Goal: Download file/media

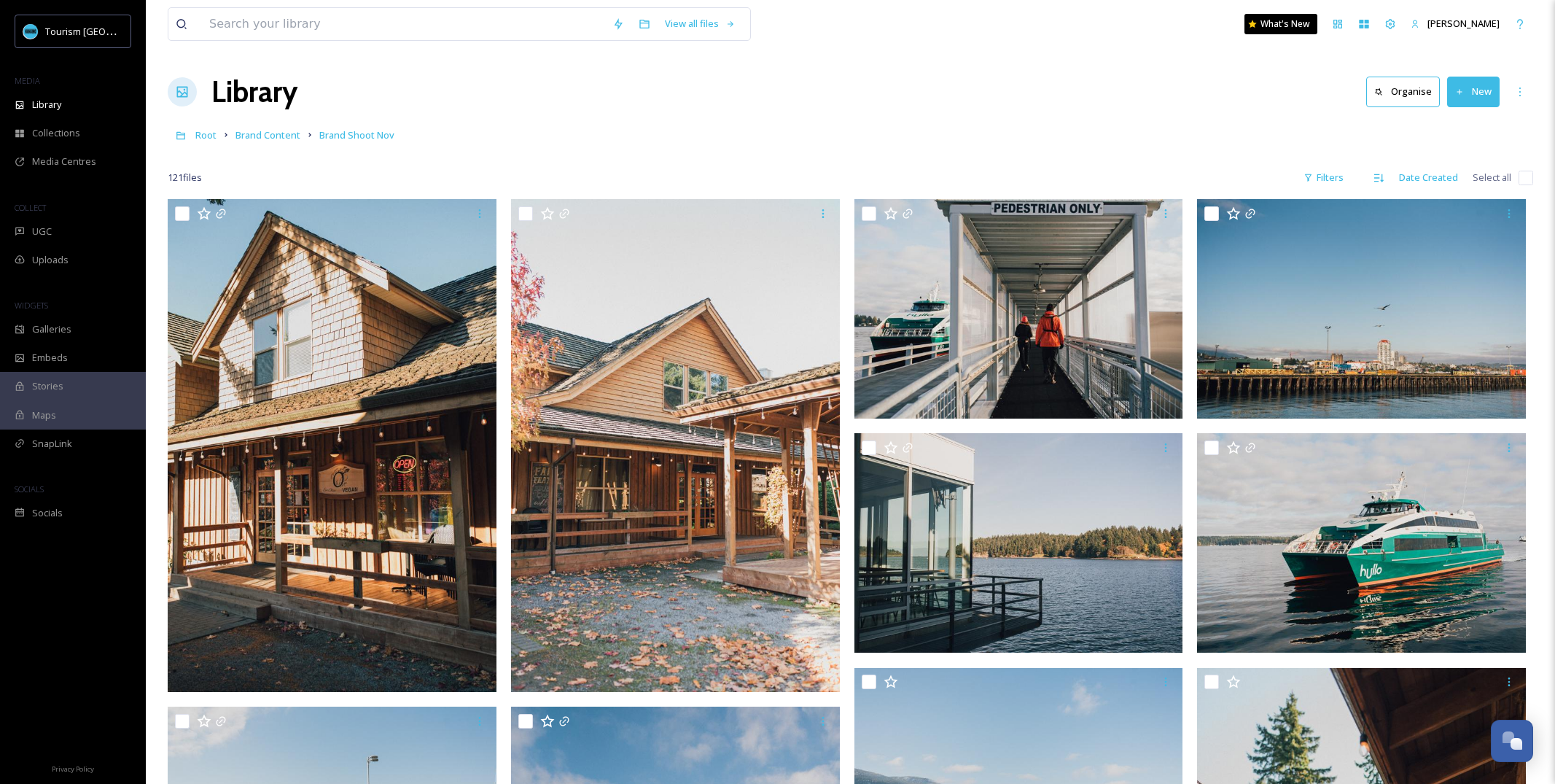
scroll to position [10069, 0]
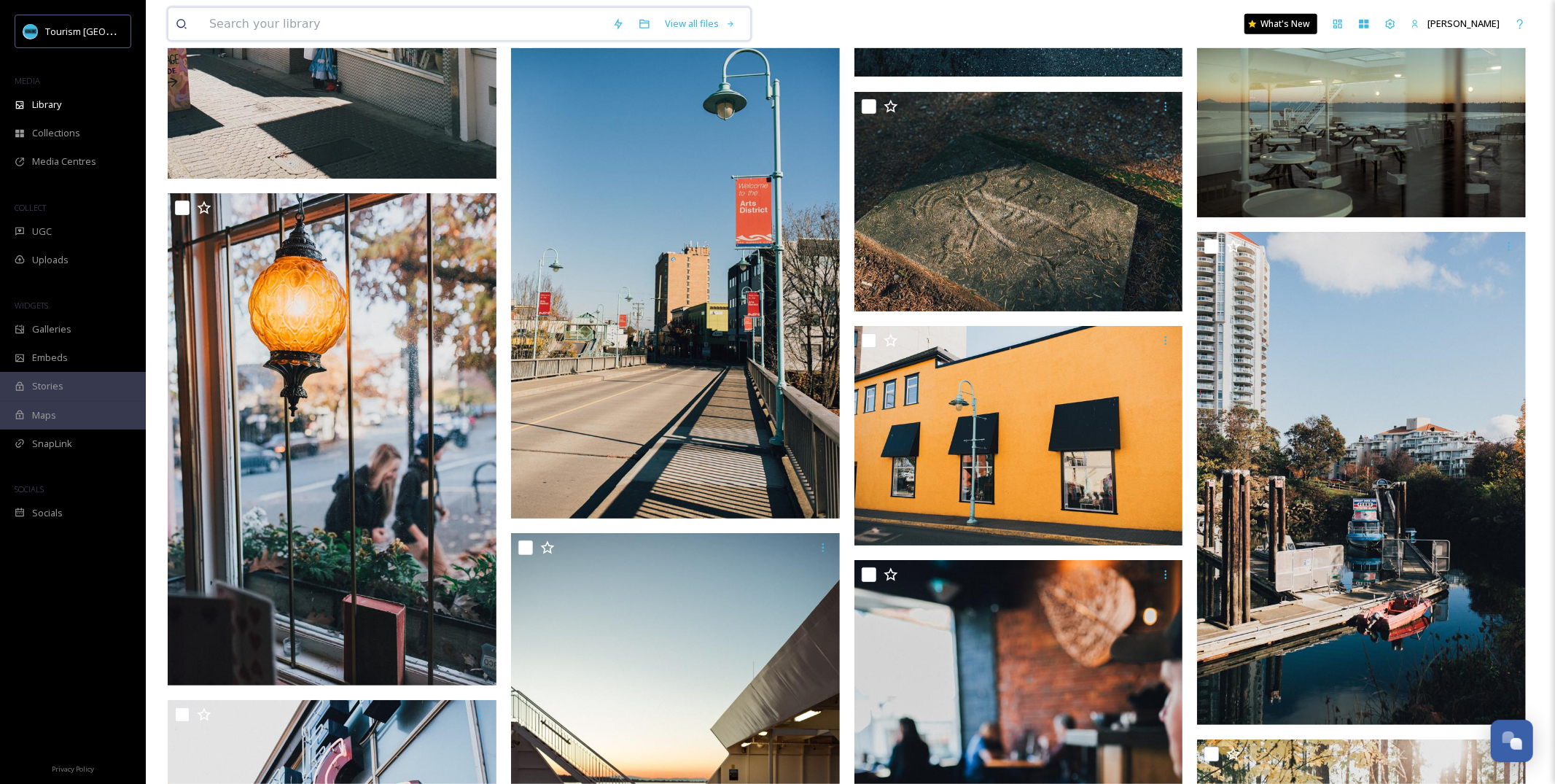
click at [368, 22] on input at bounding box center [403, 24] width 403 height 32
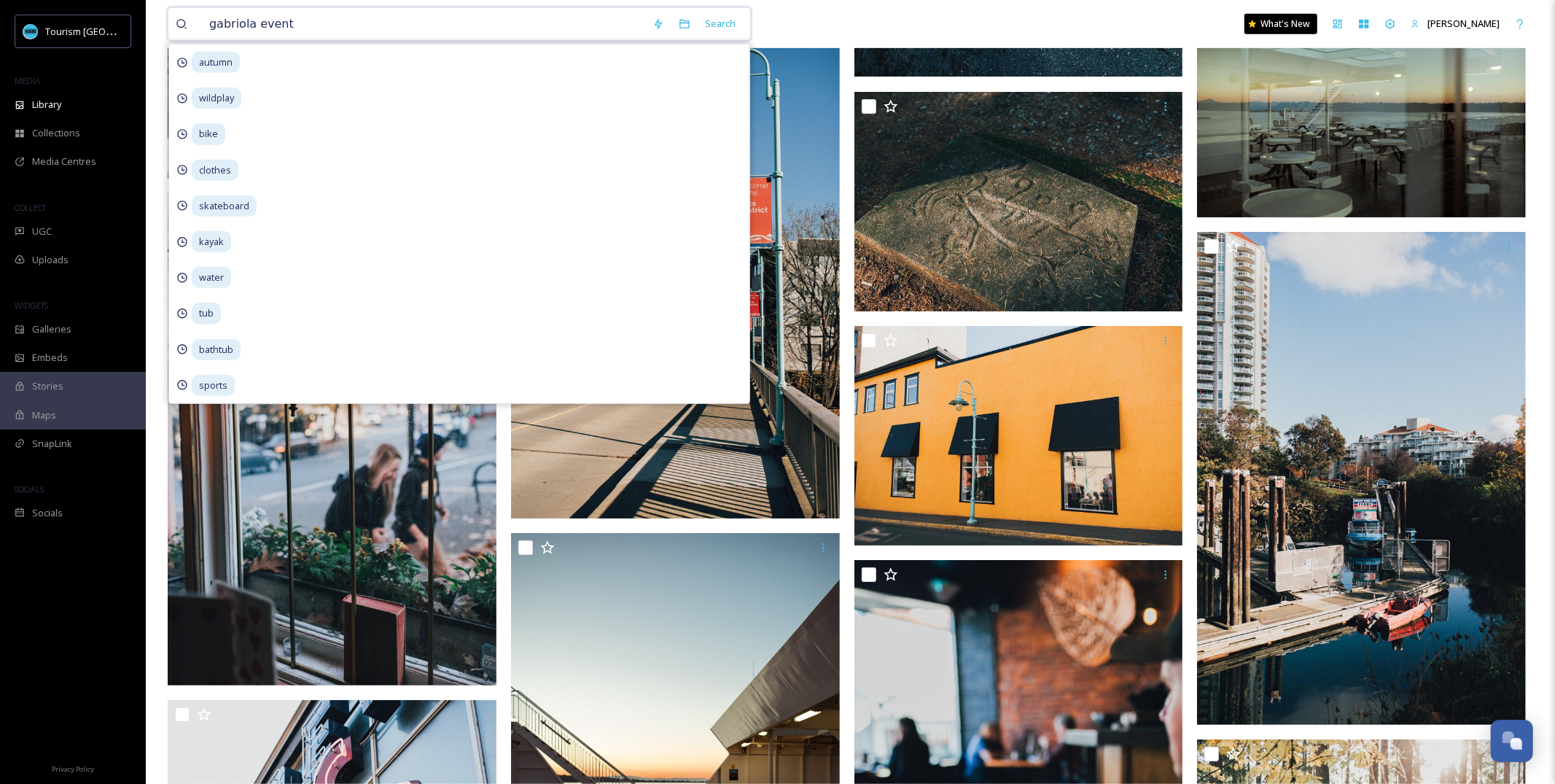
type input "gabriola events"
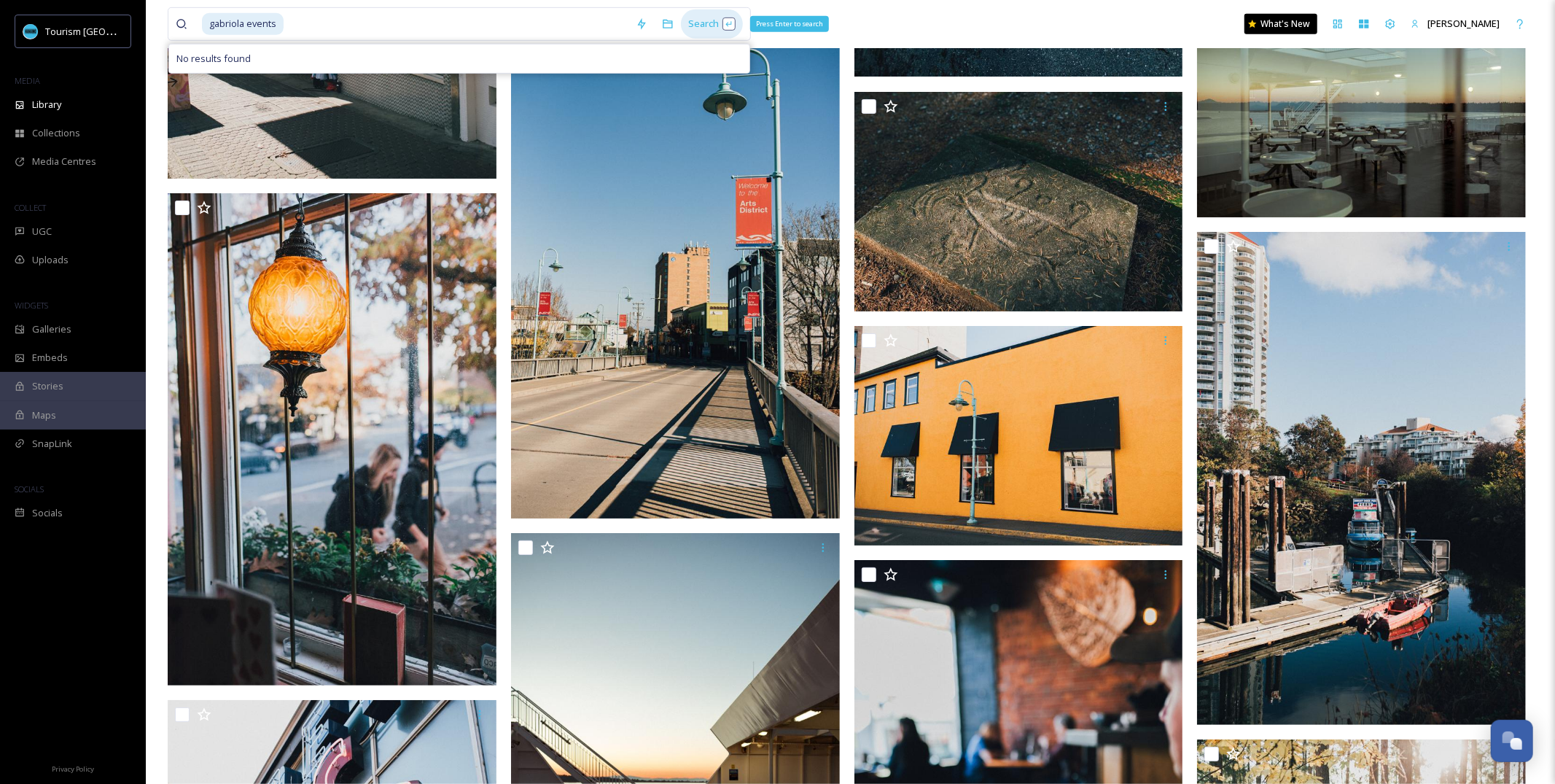
click at [695, 19] on div "Search Press Enter to search" at bounding box center [712, 24] width 62 height 29
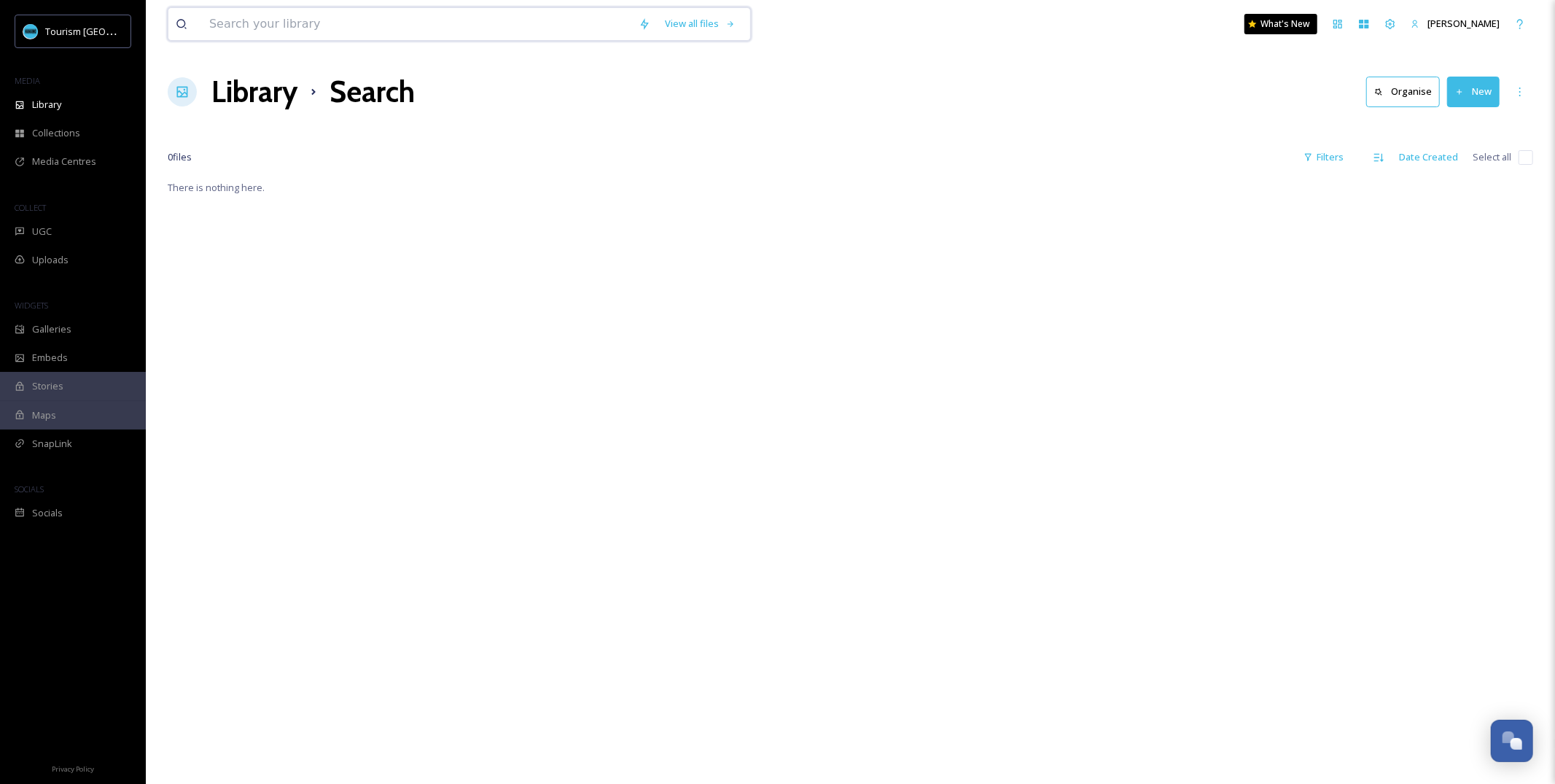
click at [269, 26] on input at bounding box center [416, 24] width 430 height 32
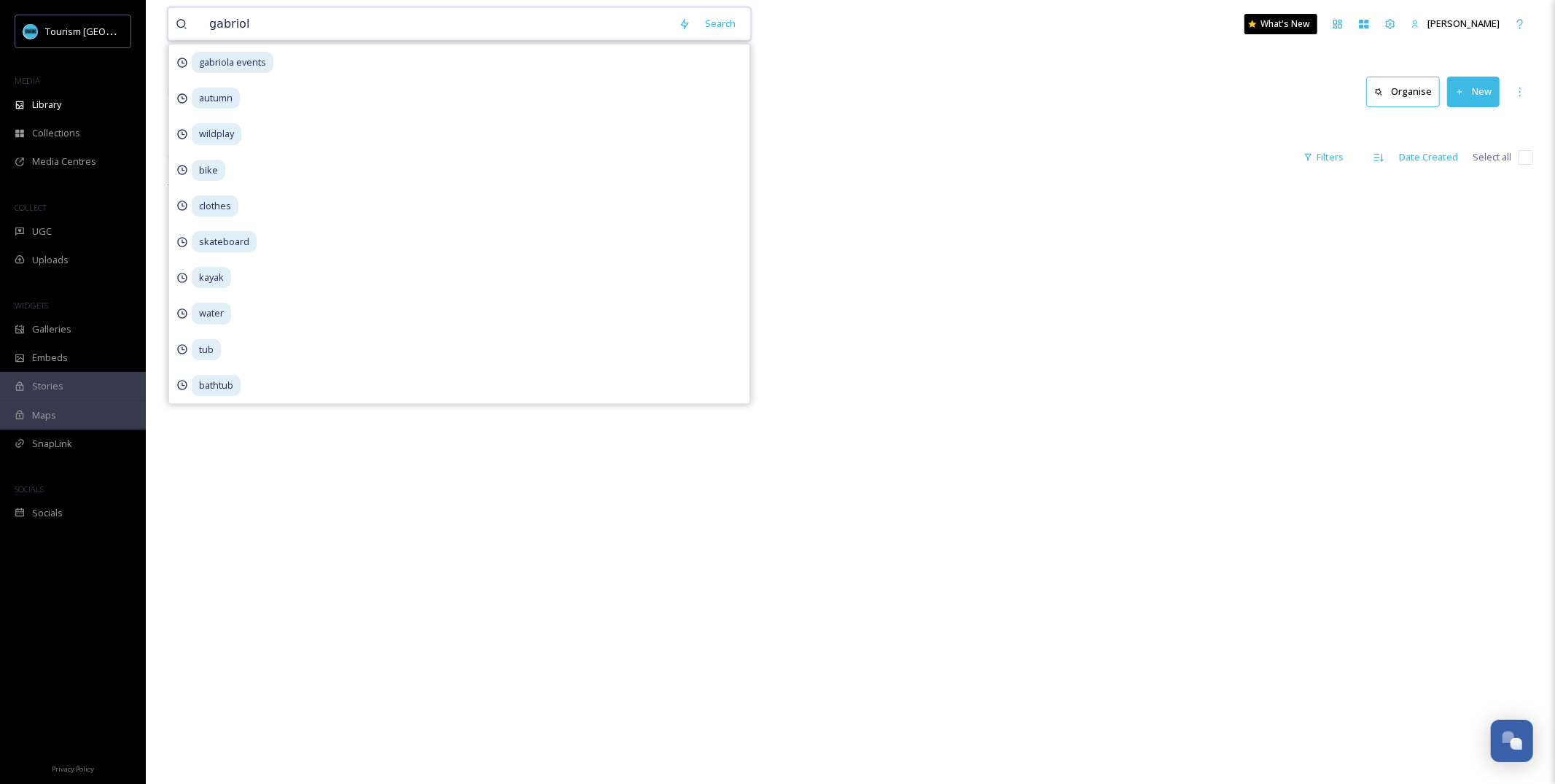
type input "gabriola"
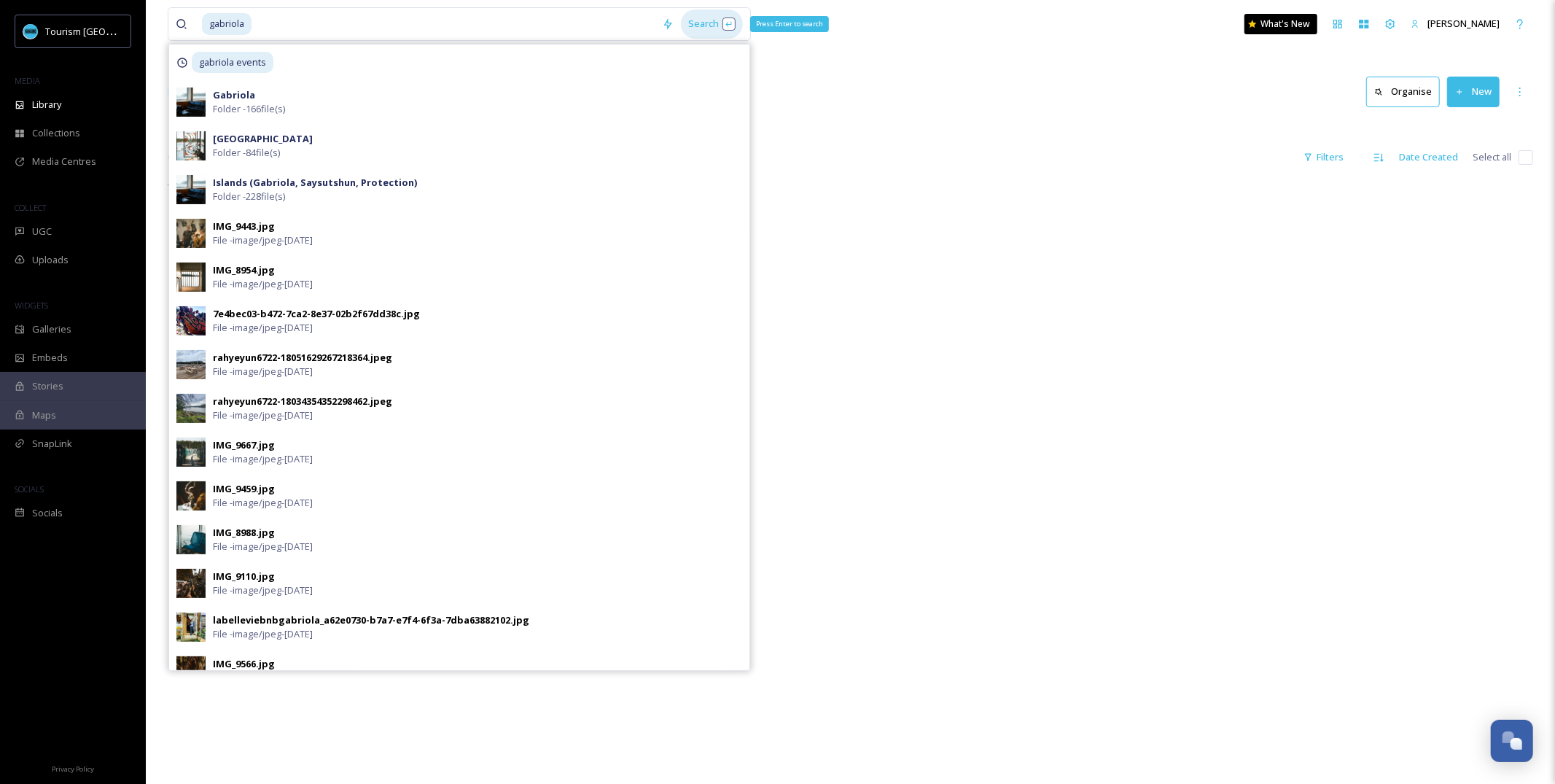
click at [695, 20] on div "Search Press Enter to search" at bounding box center [712, 24] width 62 height 29
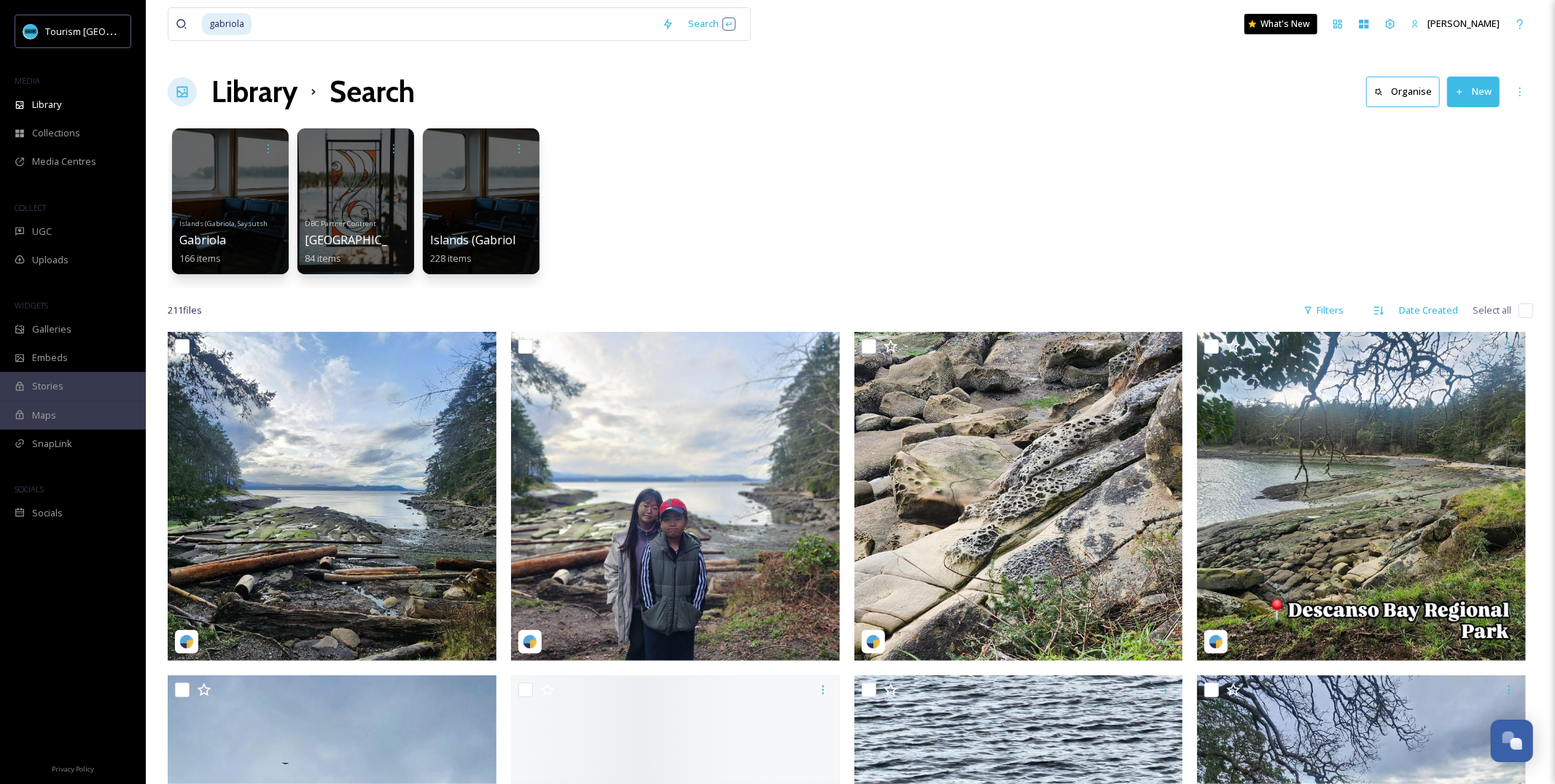
click at [987, 74] on div "Library Search Organise New" at bounding box center [851, 91] width 1366 height 44
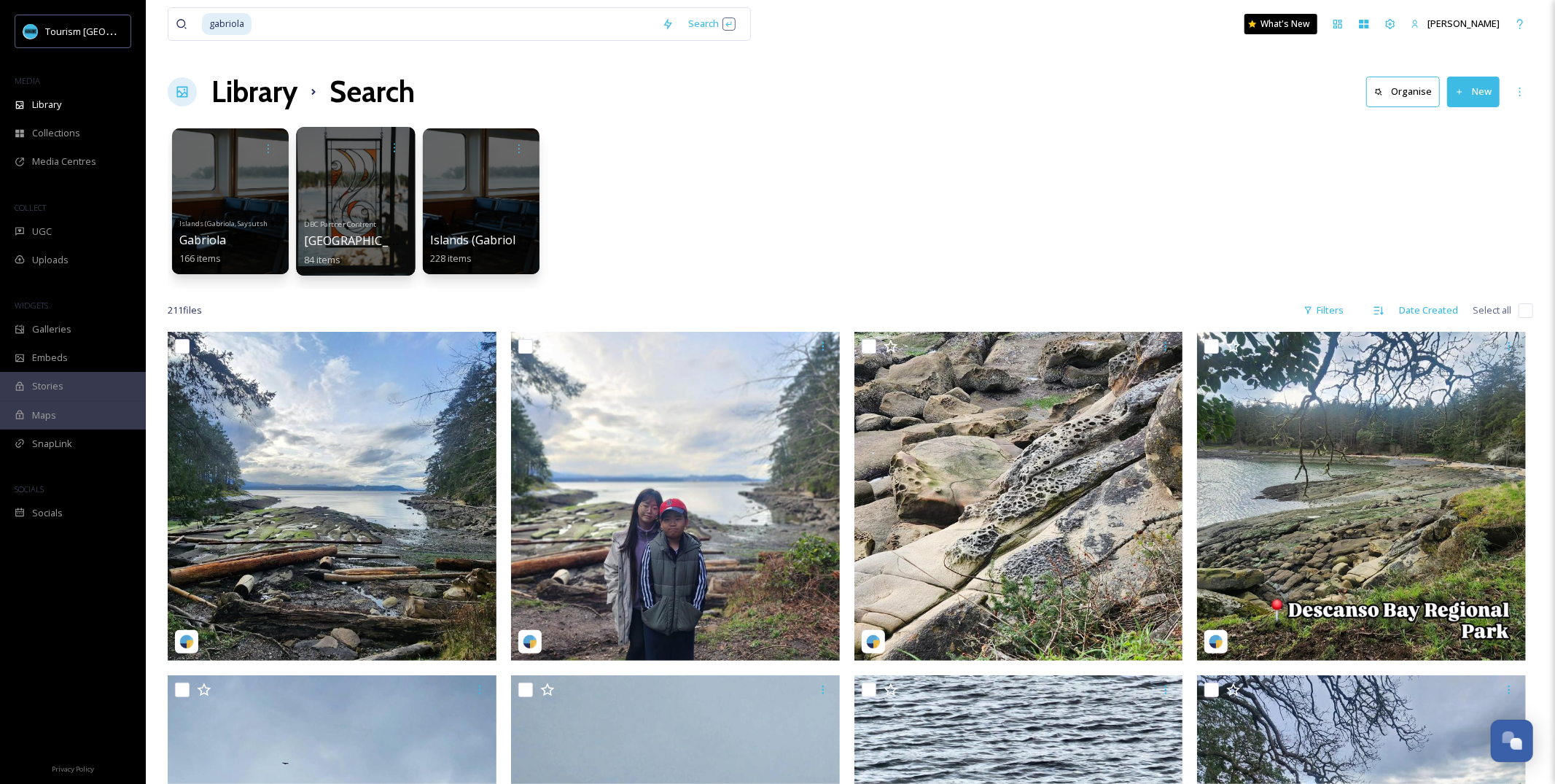
click at [336, 188] on div at bounding box center [355, 201] width 118 height 149
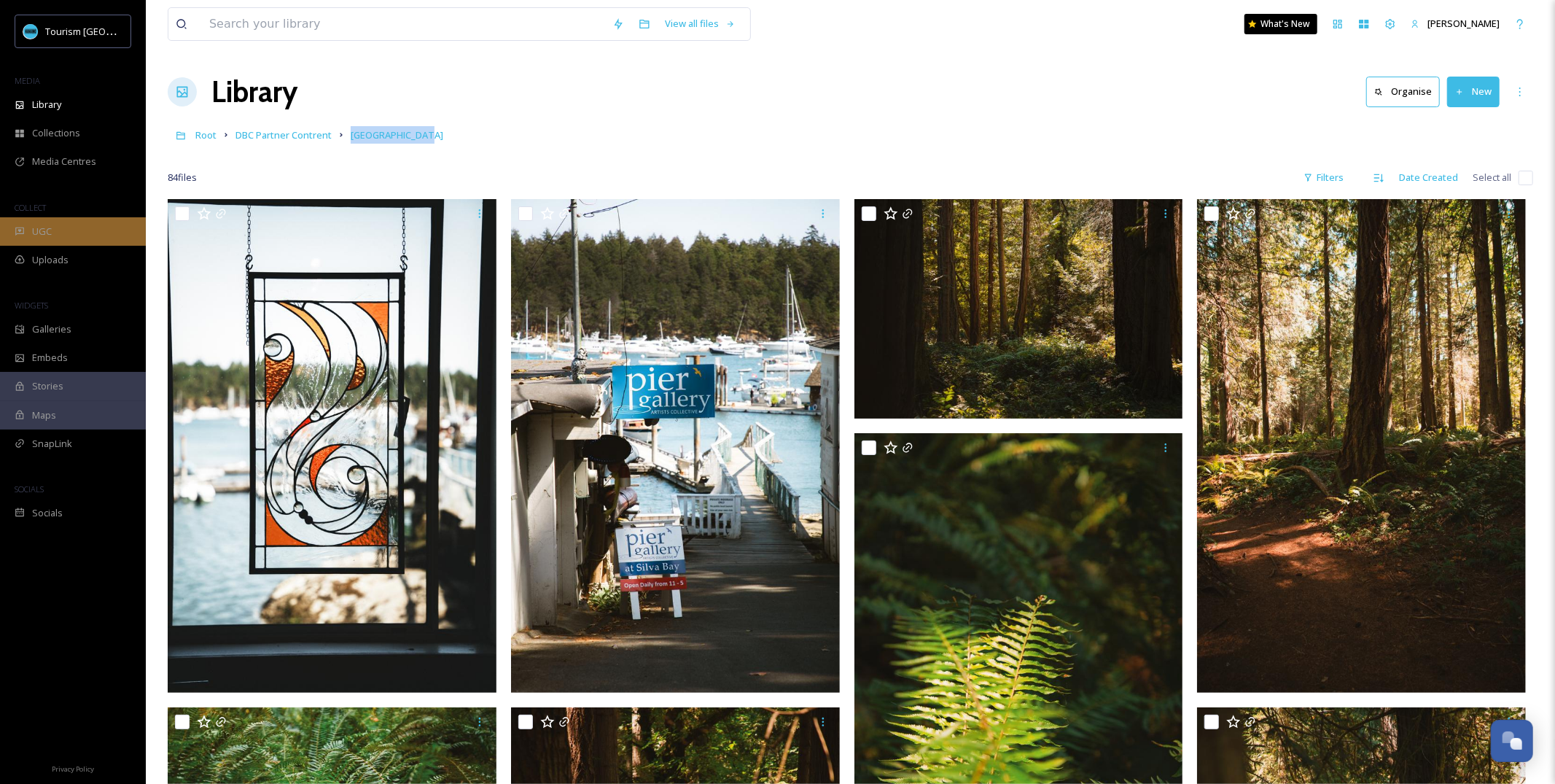
click at [41, 224] on span "UGC" at bounding box center [42, 231] width 20 height 13
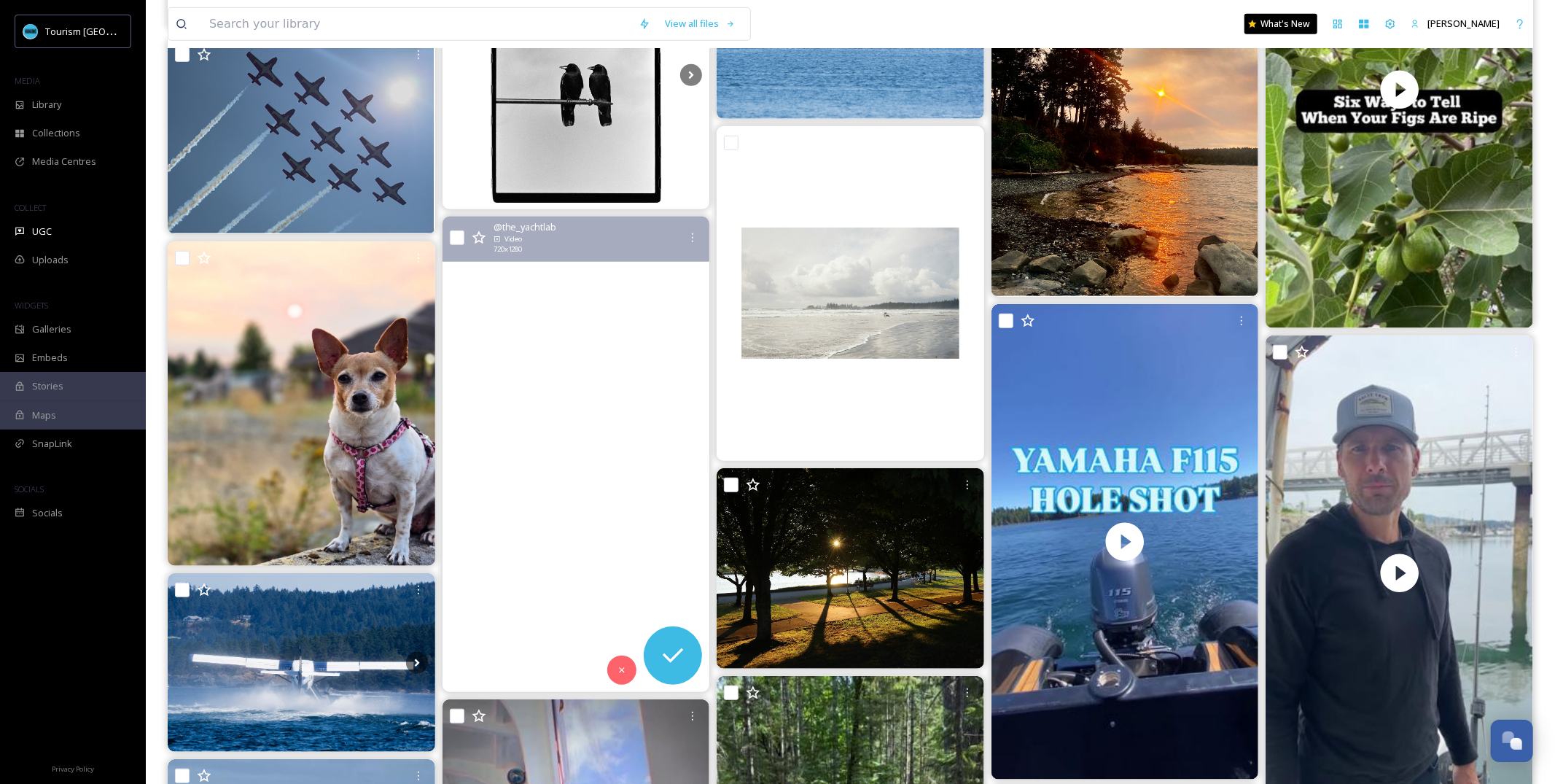
scroll to position [734, 0]
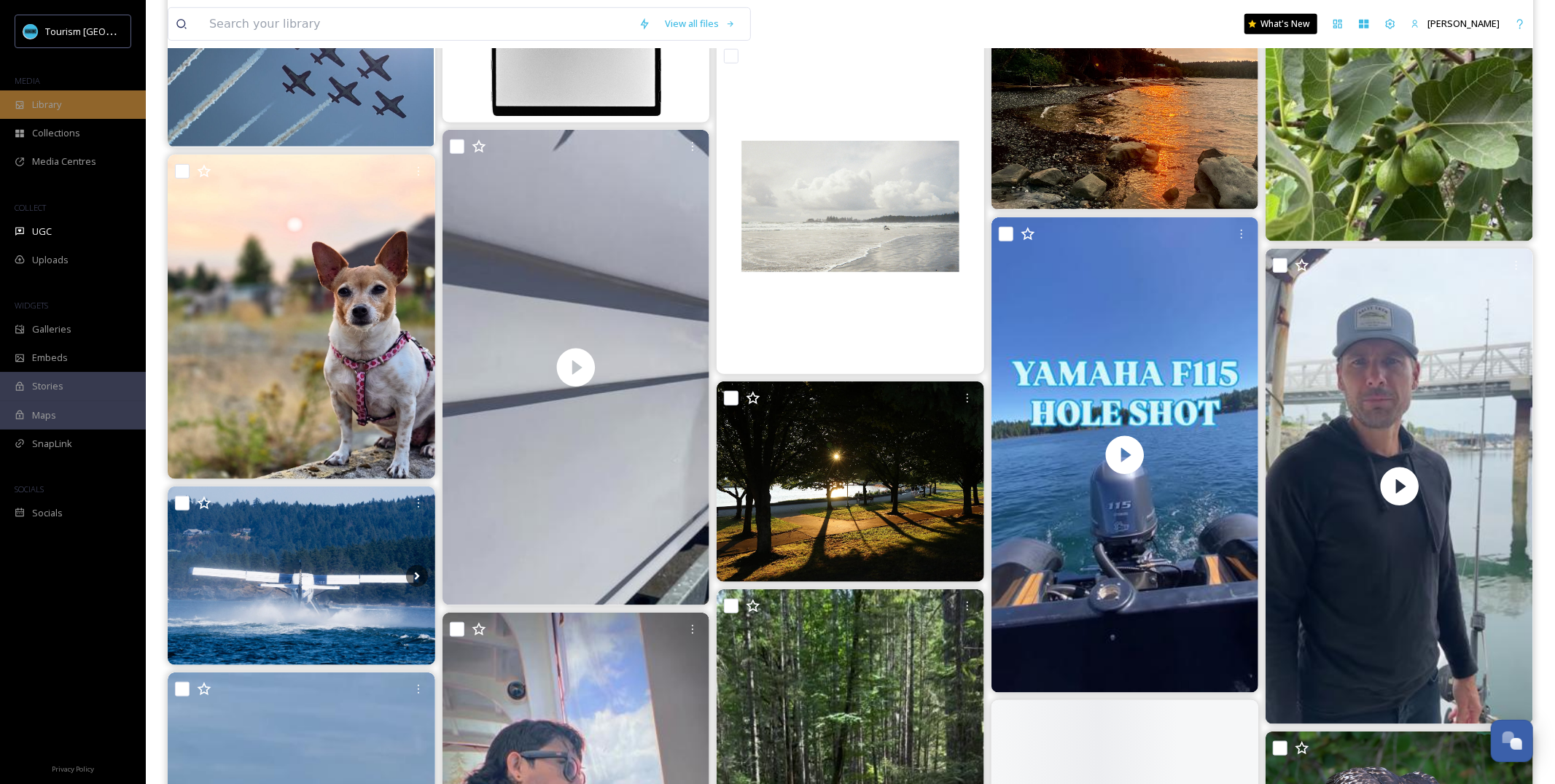
click at [84, 97] on div "Library" at bounding box center [73, 105] width 146 height 29
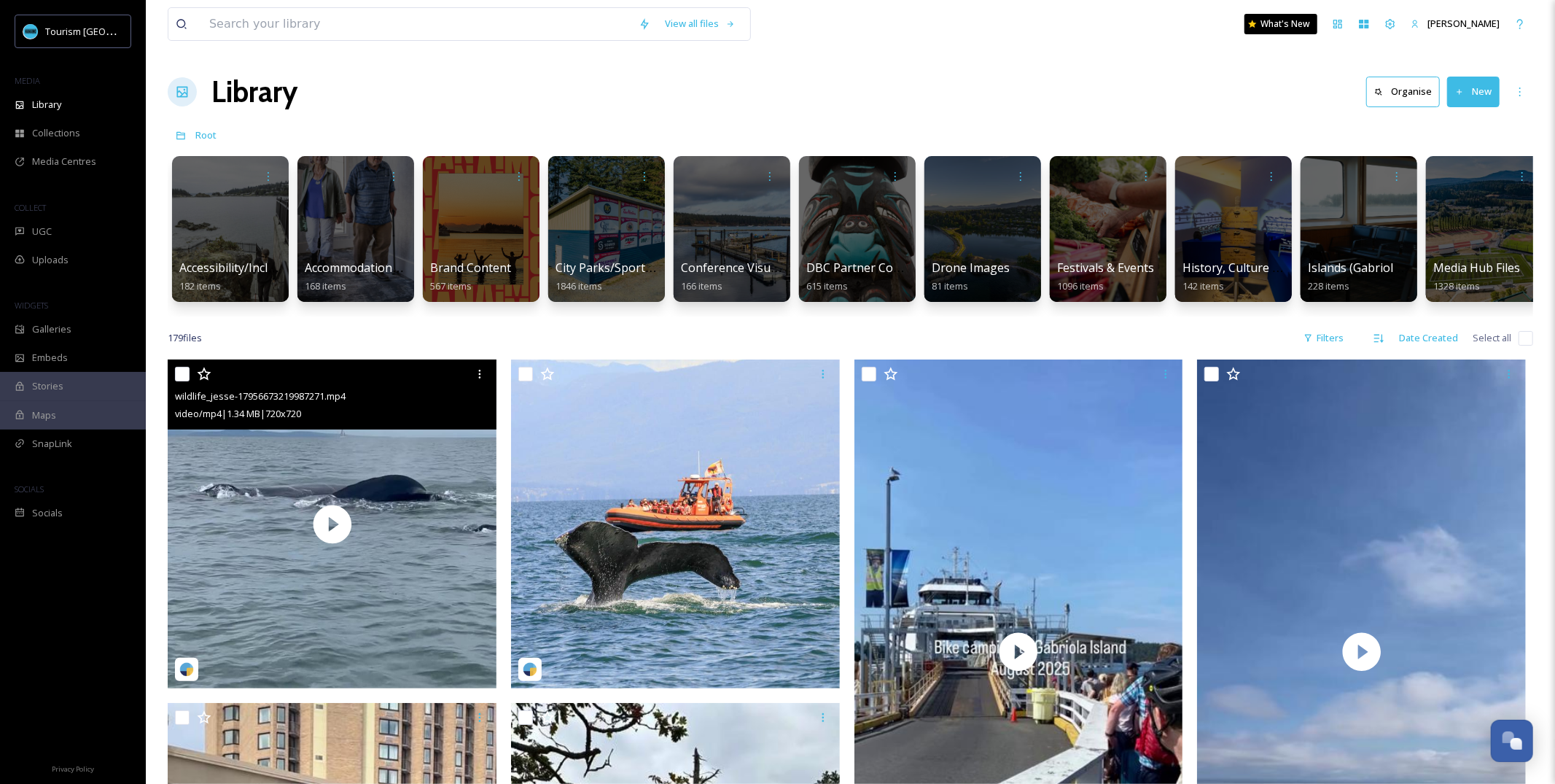
click at [178, 368] on input "checkbox" at bounding box center [182, 374] width 14 height 14
checkbox input "true"
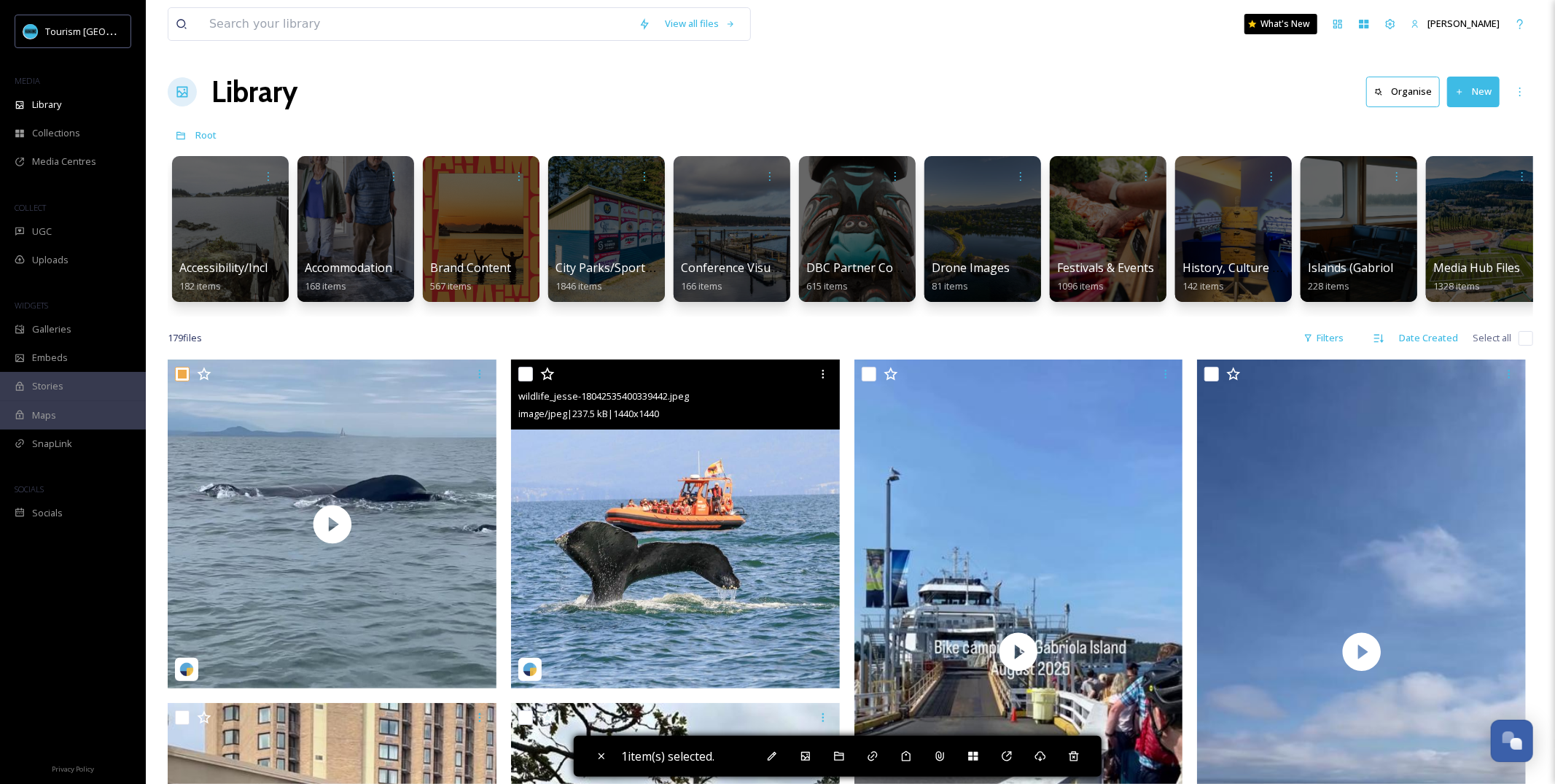
click at [523, 372] on input "checkbox" at bounding box center [526, 374] width 14 height 14
checkbox input "true"
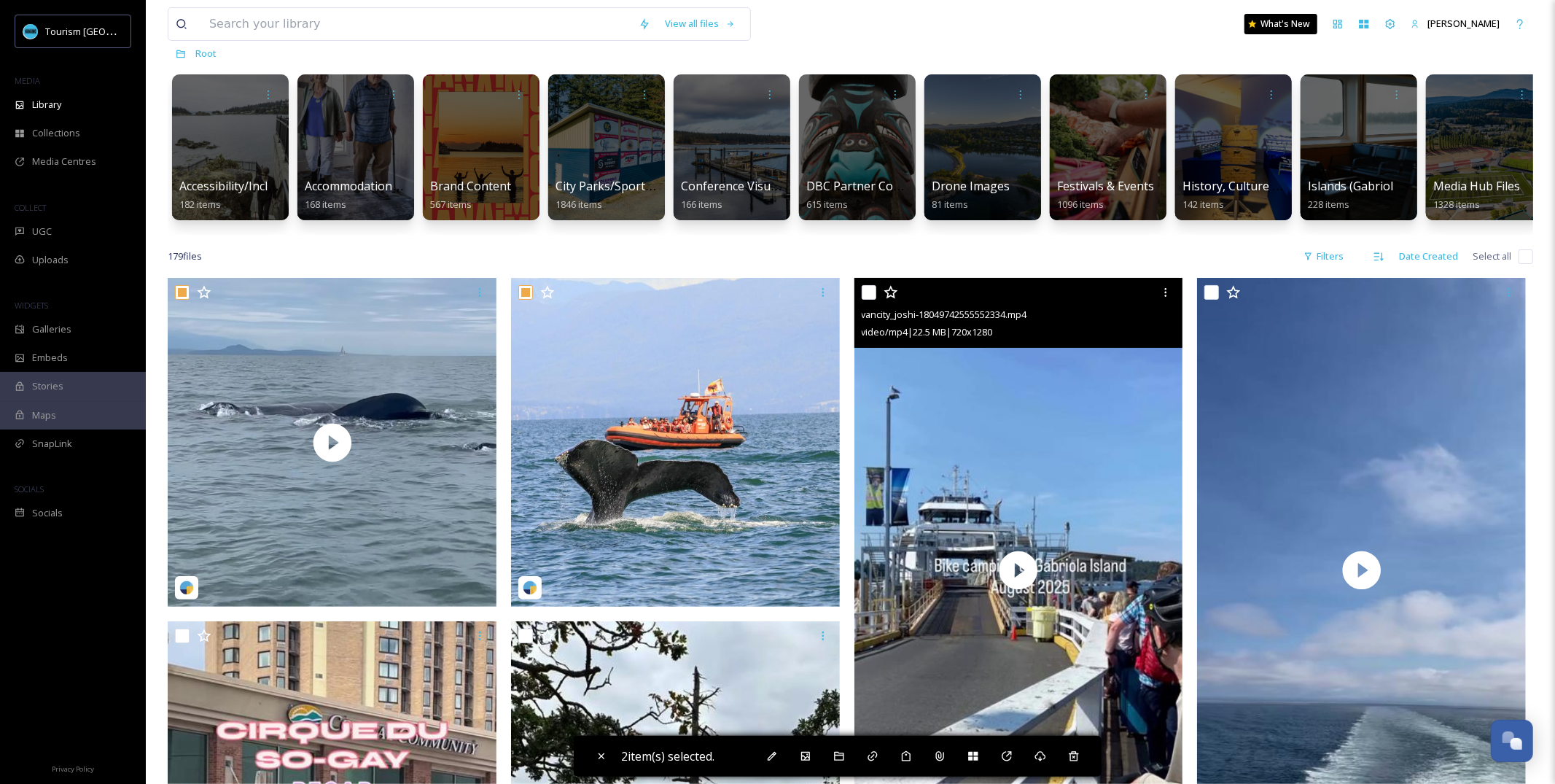
click at [867, 291] on input "checkbox" at bounding box center [869, 292] width 14 height 14
checkbox input "true"
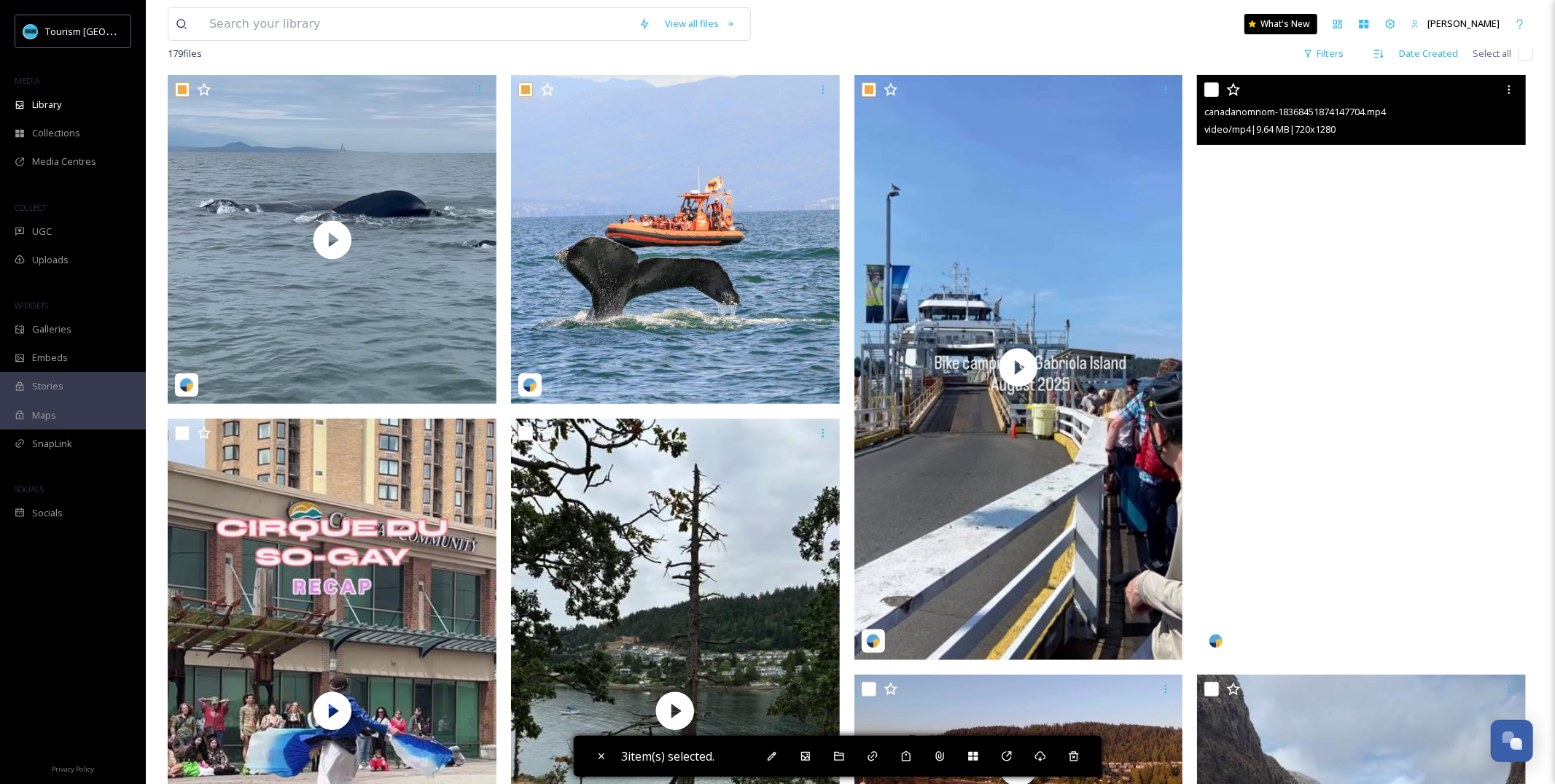
scroll to position [283, 0]
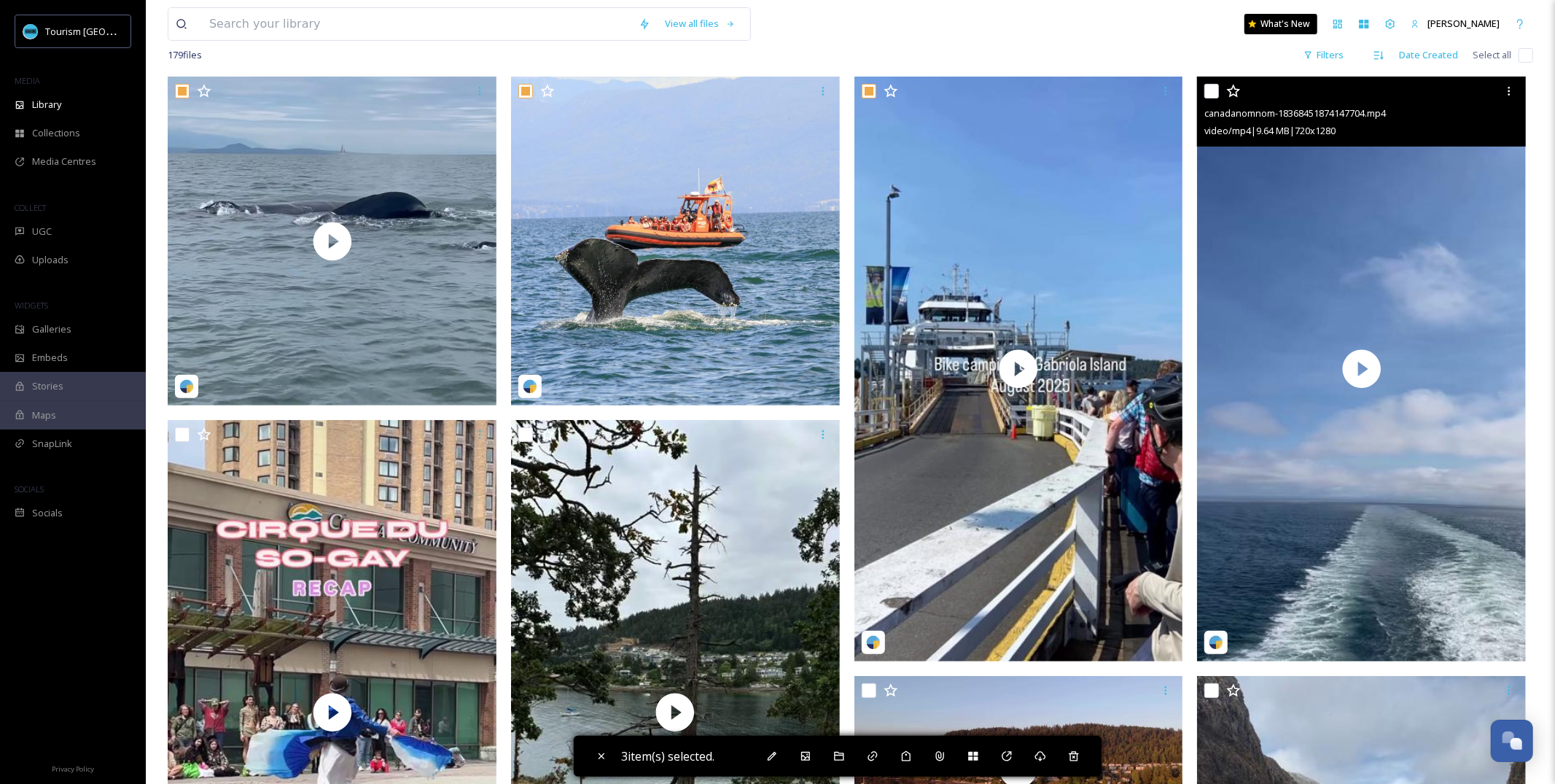
click at [1214, 90] on input "checkbox" at bounding box center [1212, 91] width 14 height 14
checkbox input "true"
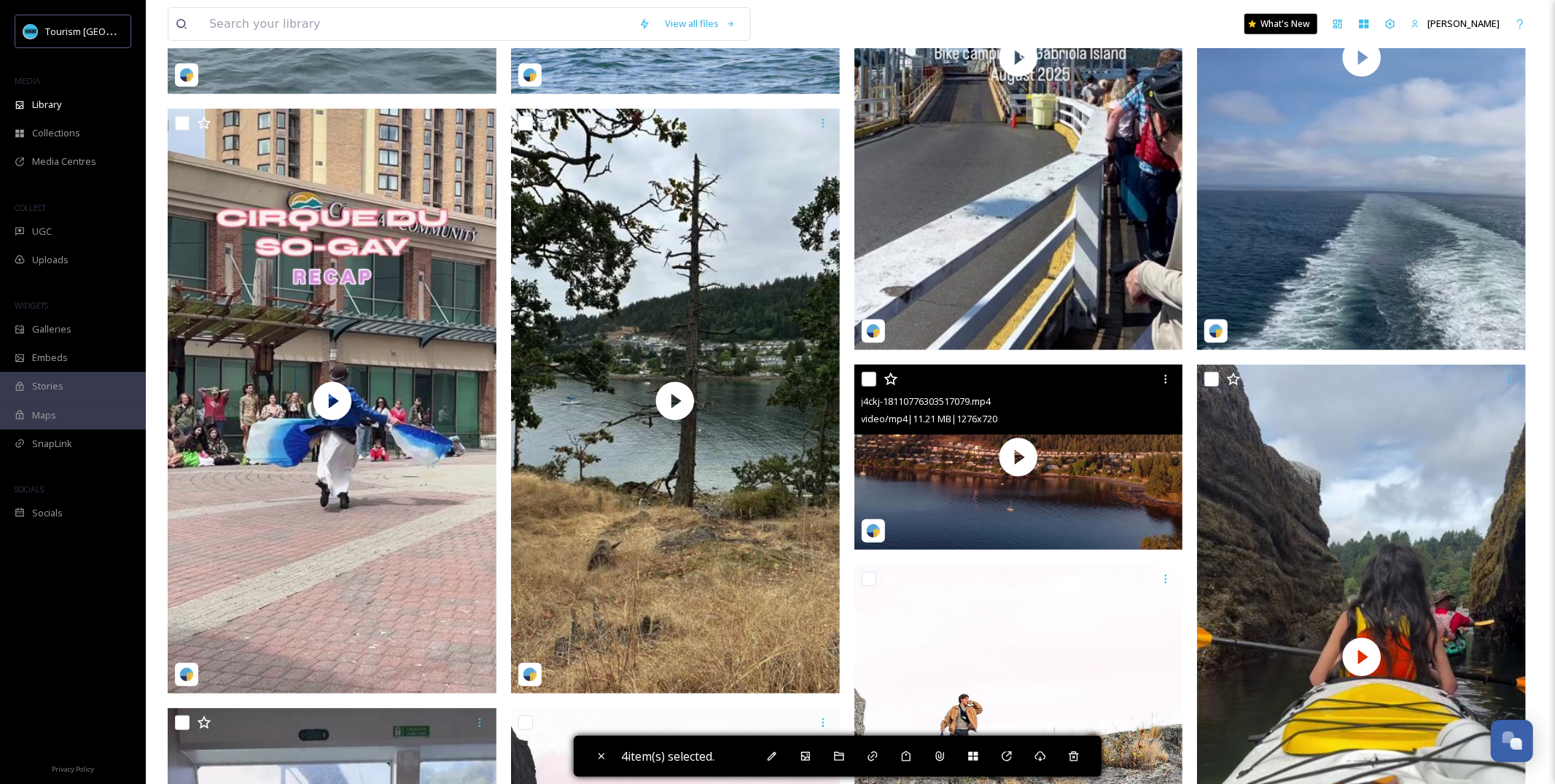
scroll to position [615, 0]
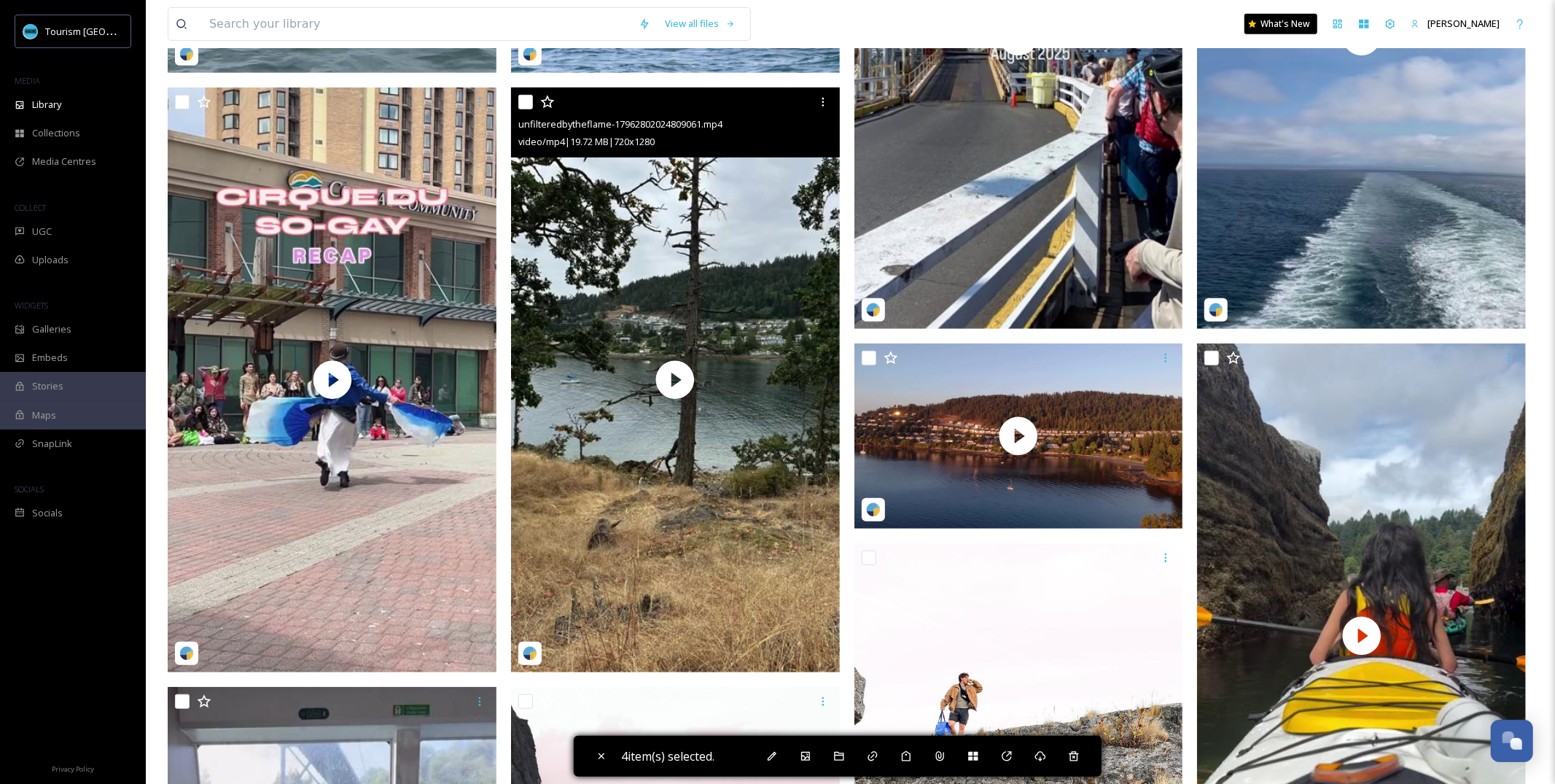
click at [528, 100] on input "checkbox" at bounding box center [526, 102] width 14 height 14
checkbox input "true"
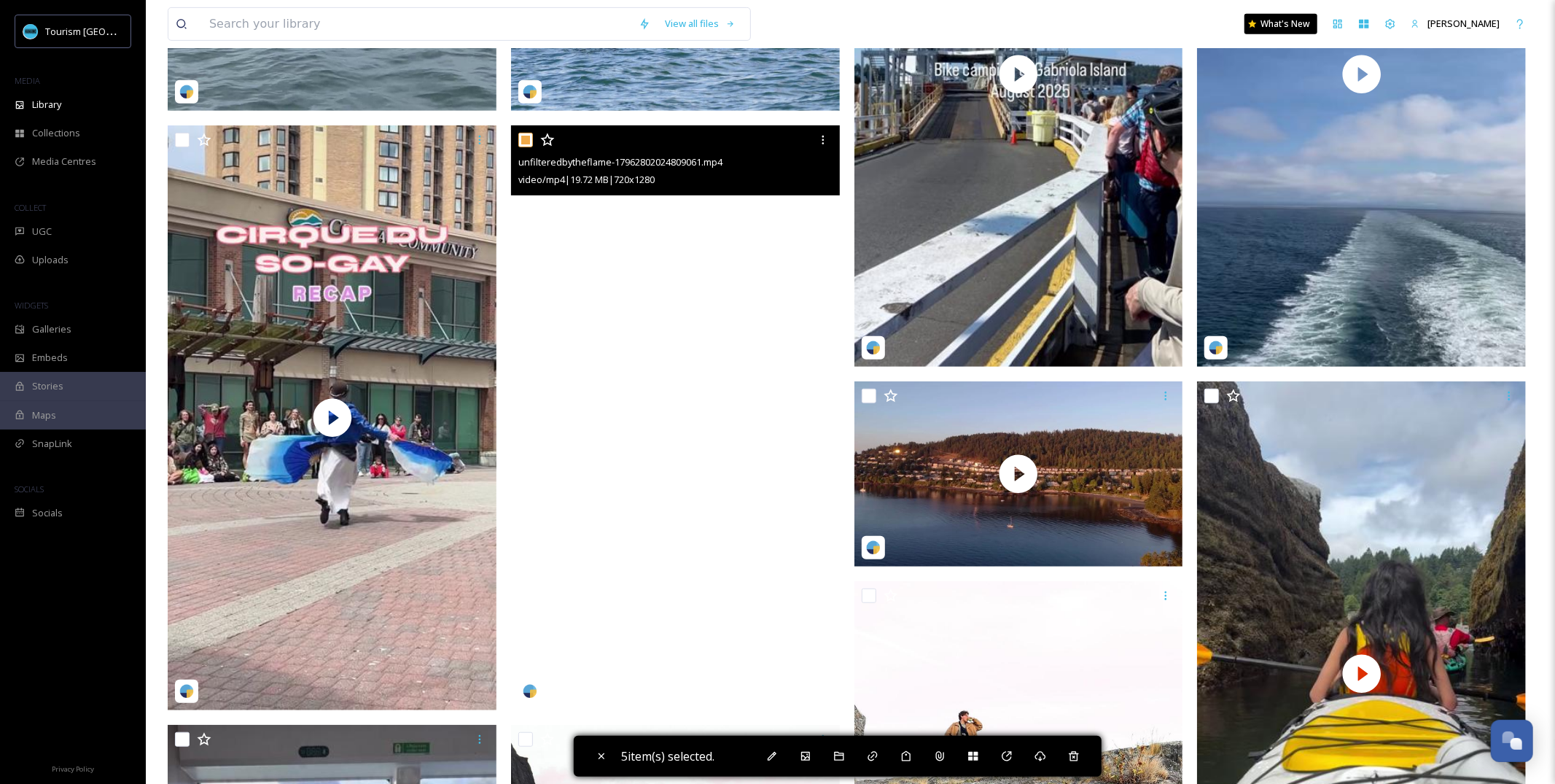
scroll to position [576, 0]
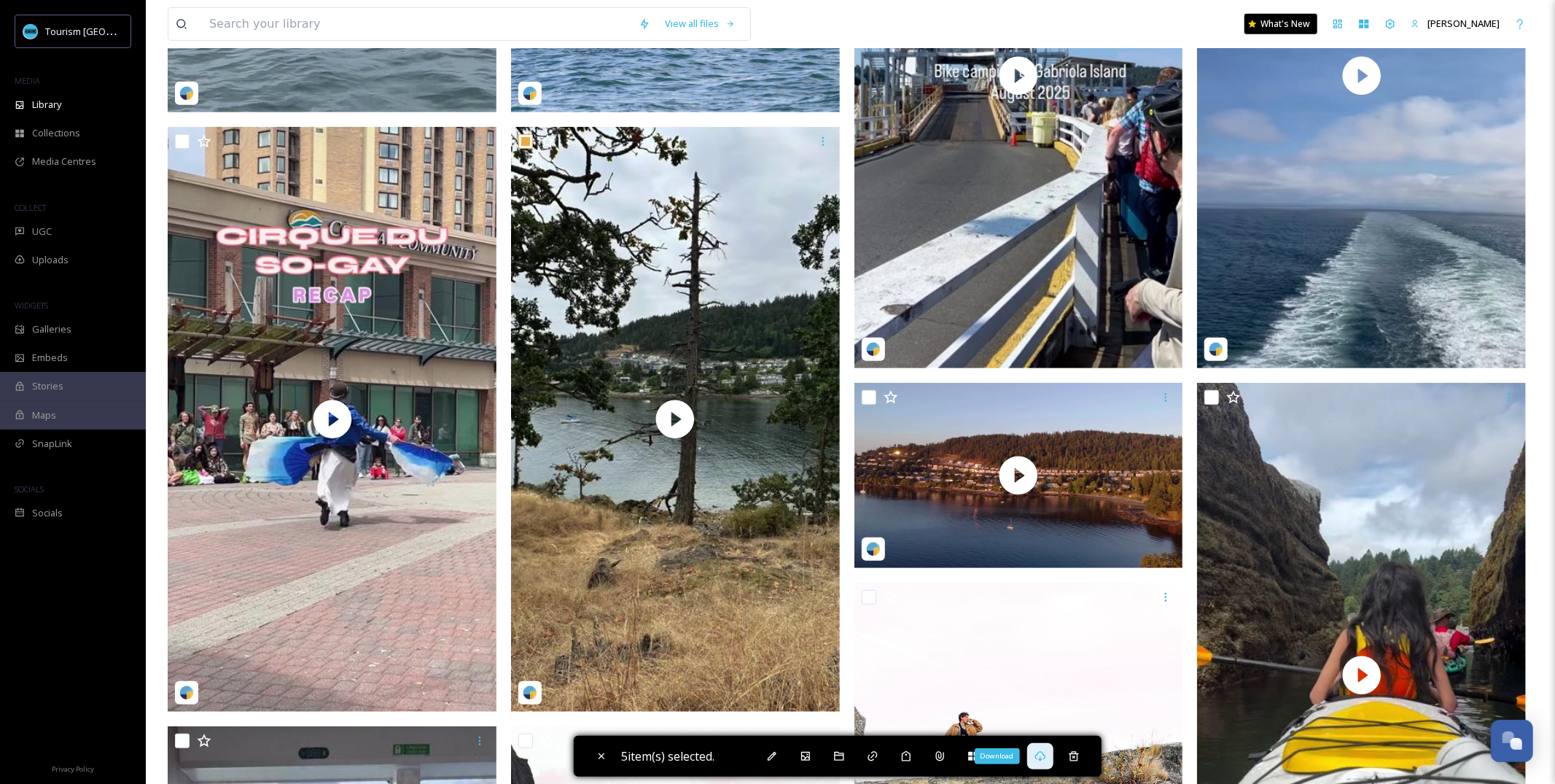
click at [1049, 767] on div "Download" at bounding box center [1040, 755] width 26 height 26
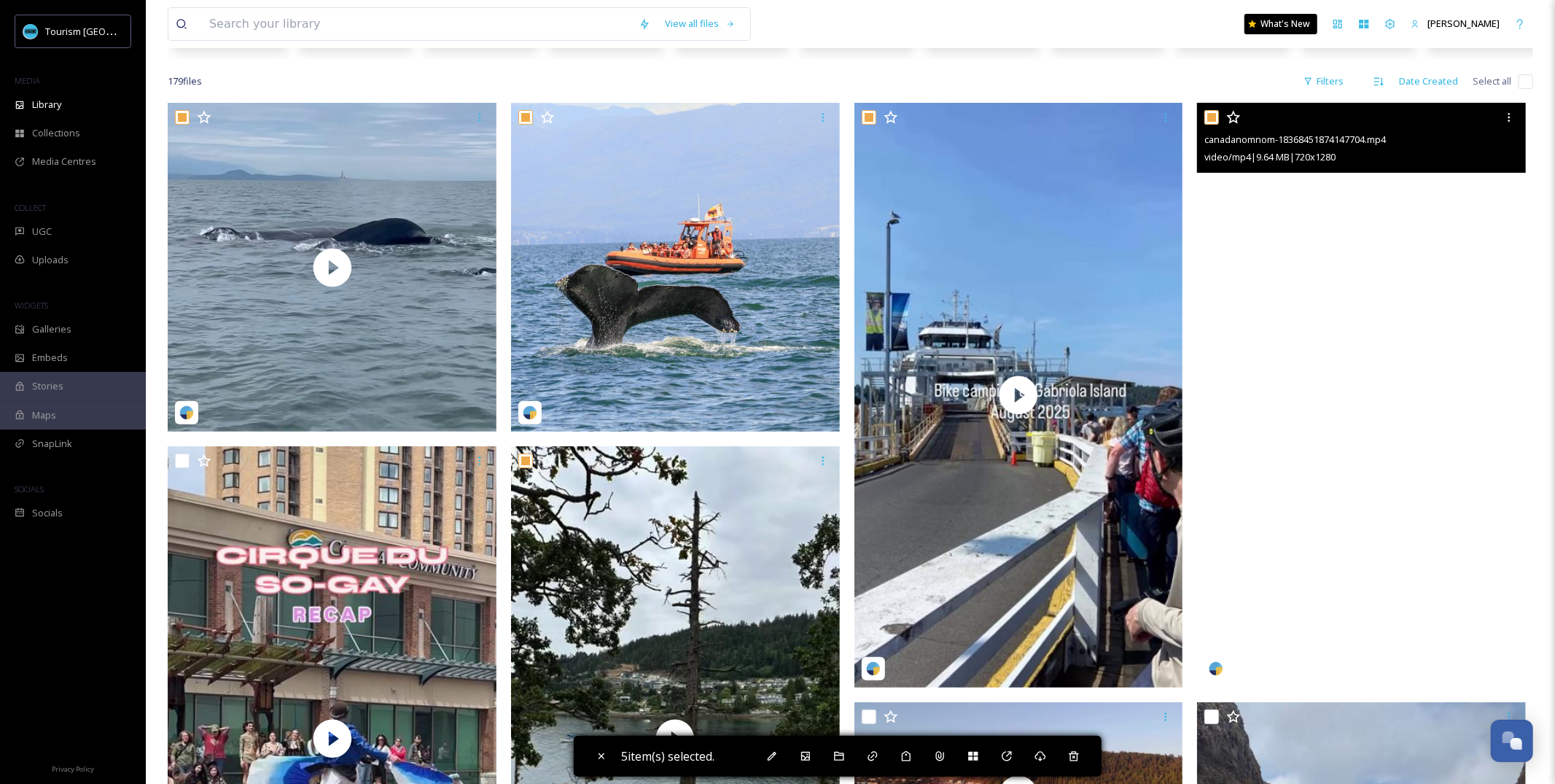
scroll to position [248, 0]
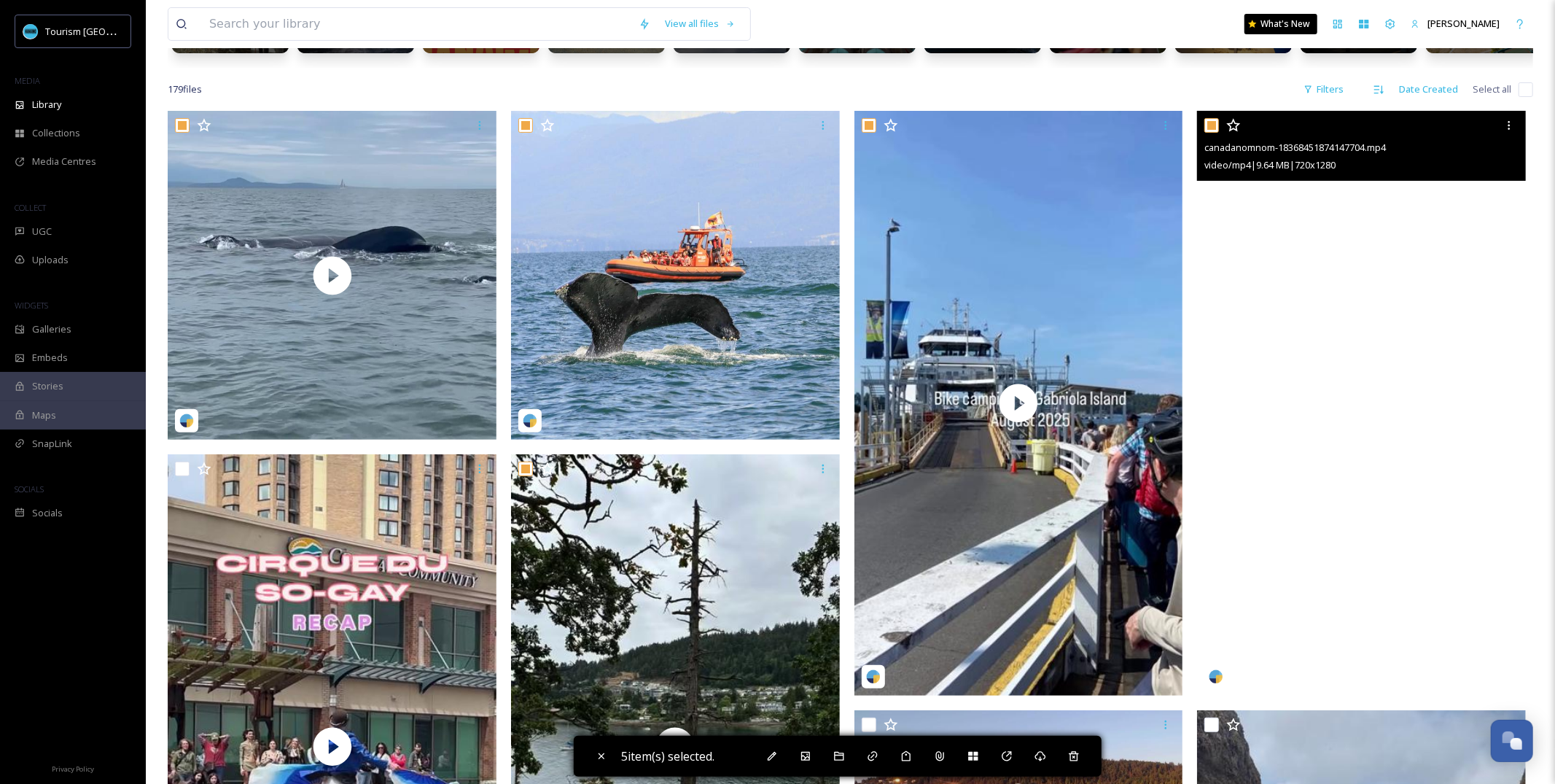
click at [1287, 524] on video "canadanomnom-18368451874147704.mp4" at bounding box center [1361, 404] width 329 height 585
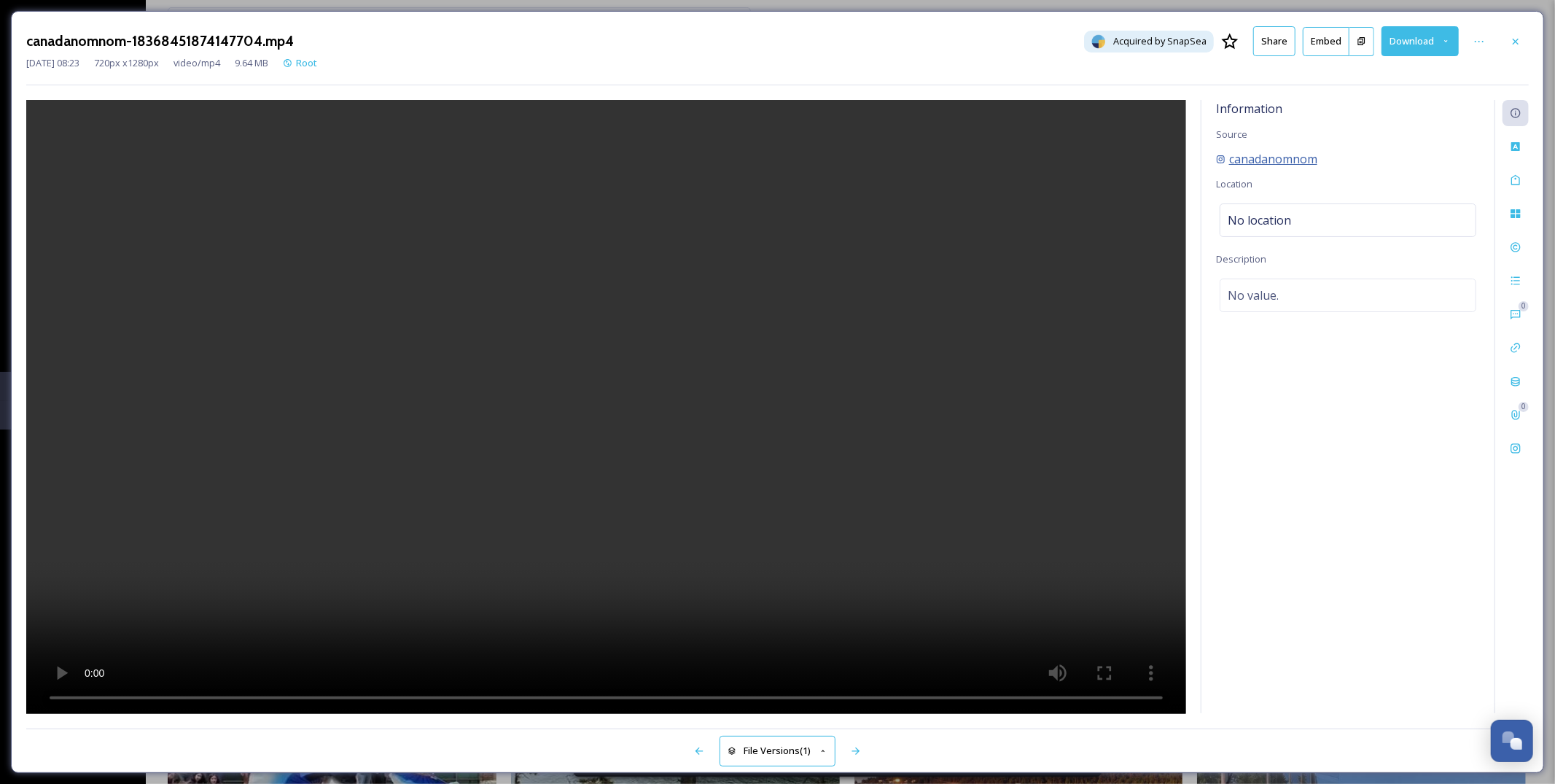
click at [1255, 154] on span "canadanomnom" at bounding box center [1273, 159] width 88 height 18
click at [944, 304] on div at bounding box center [606, 406] width 1160 height 614
click at [572, 499] on video at bounding box center [606, 406] width 1160 height 614
drag, startPoint x: 128, startPoint y: 44, endPoint x: 19, endPoint y: 41, distance: 109.0
click at [19, 41] on div "canadanomnom-18368451874147704.mp4 Acquired by SnapSea Share Embed Download [DA…" at bounding box center [777, 391] width 1533 height 762
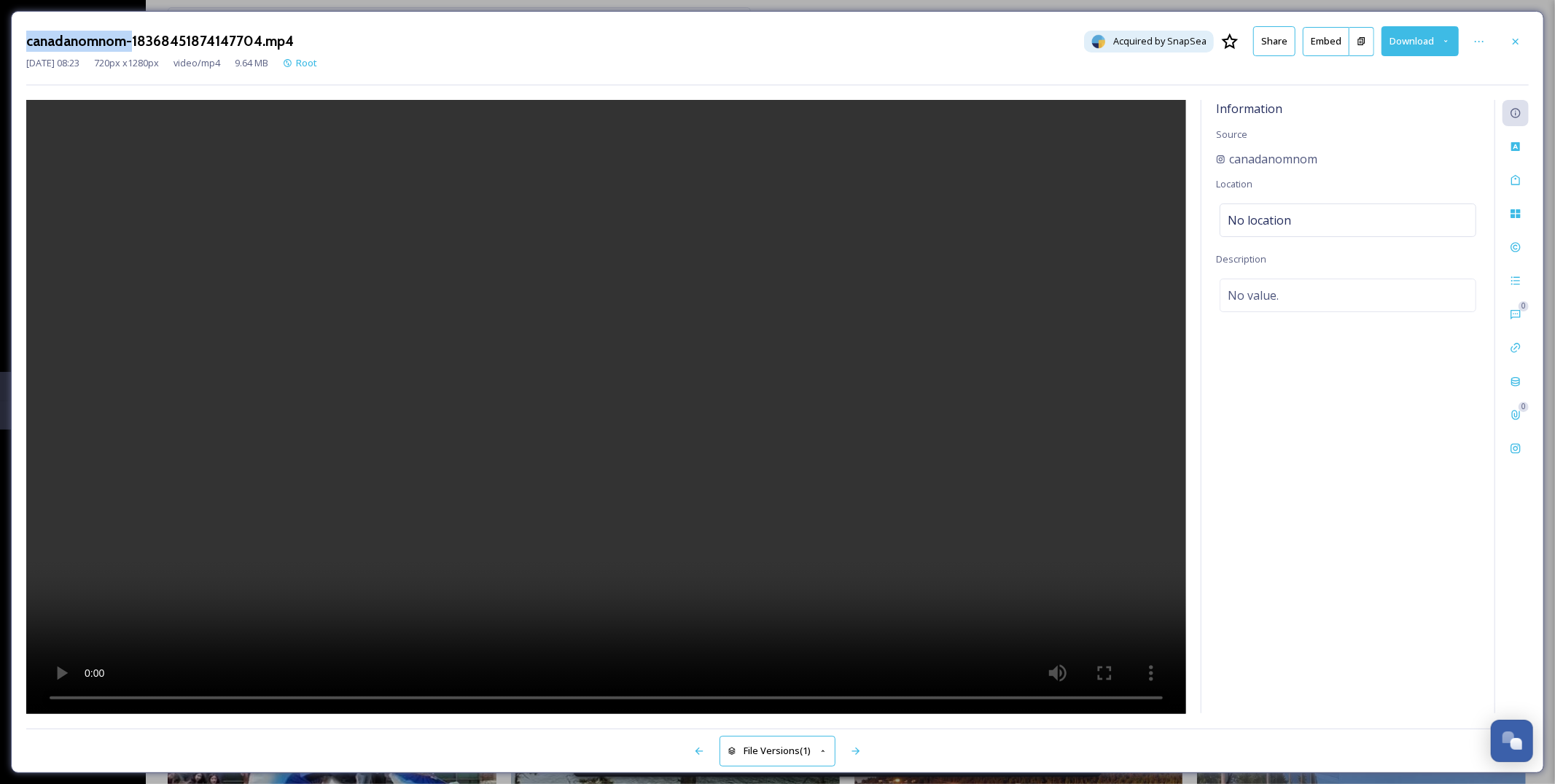
copy h3 "canadanomnom-"
click at [1515, 47] on div at bounding box center [1516, 41] width 26 height 26
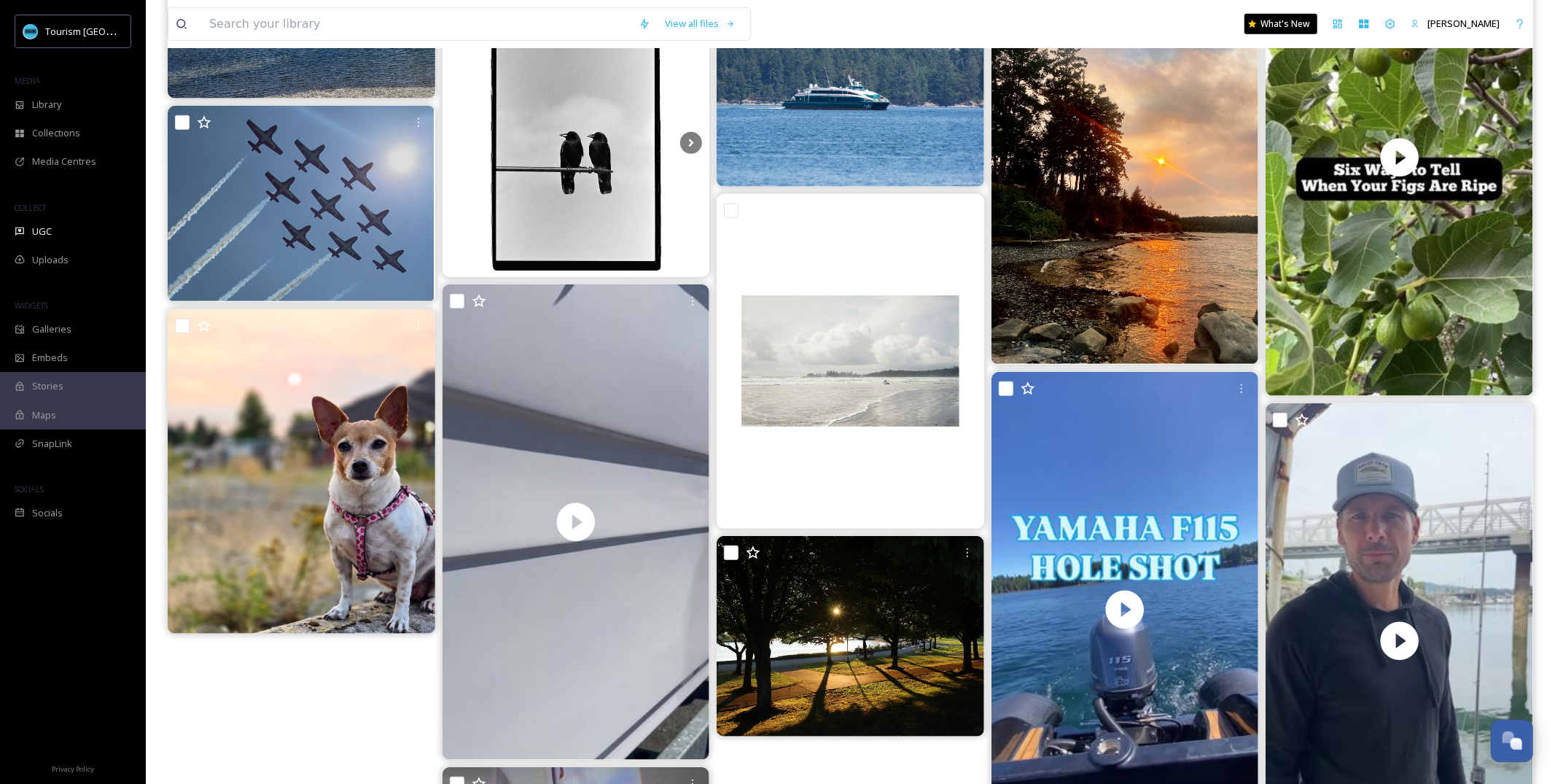
scroll to position [789, 0]
